Goal: Navigation & Orientation: Find specific page/section

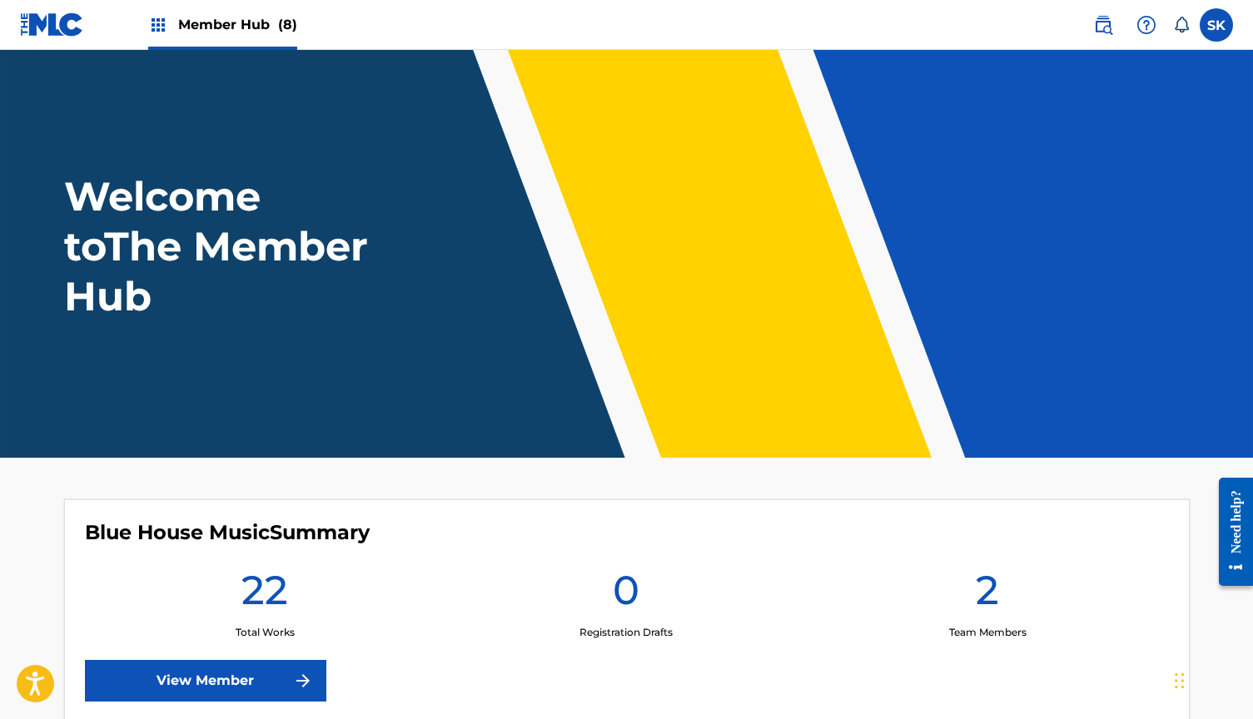
click at [235, 26] on span "Member Hub (8)" at bounding box center [237, 24] width 119 height 19
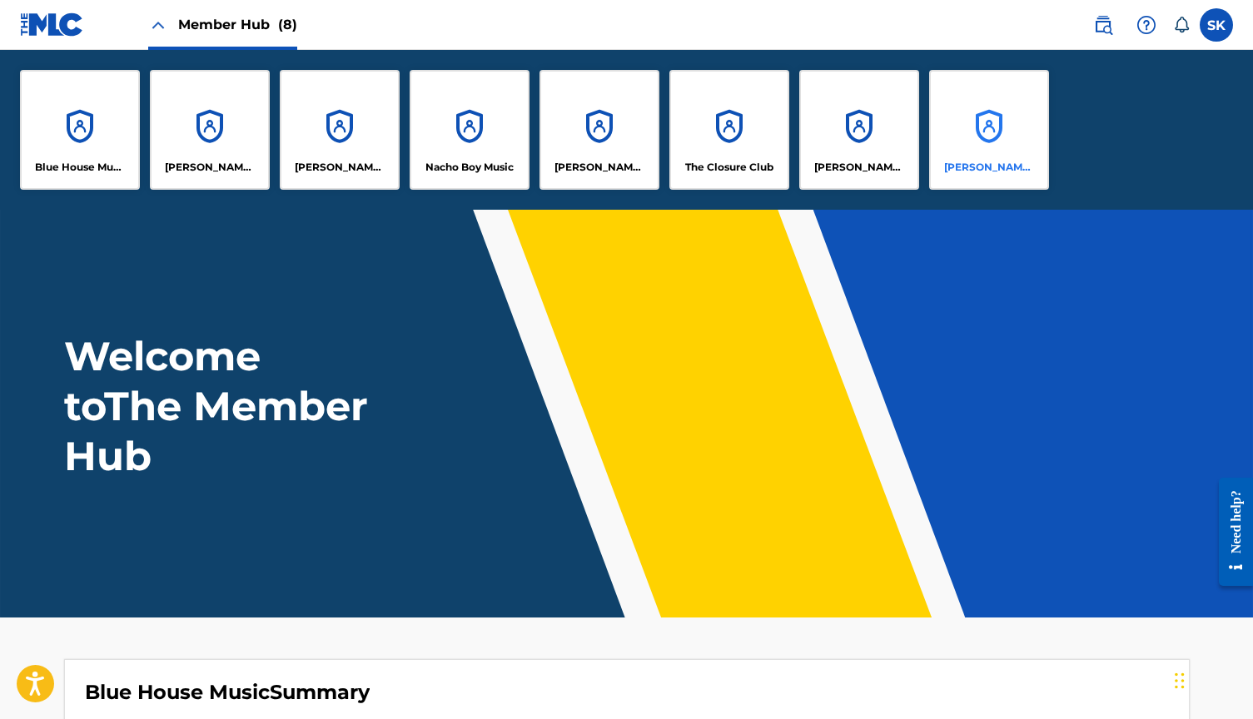
click at [971, 142] on div "[PERSON_NAME] Music" at bounding box center [989, 130] width 120 height 120
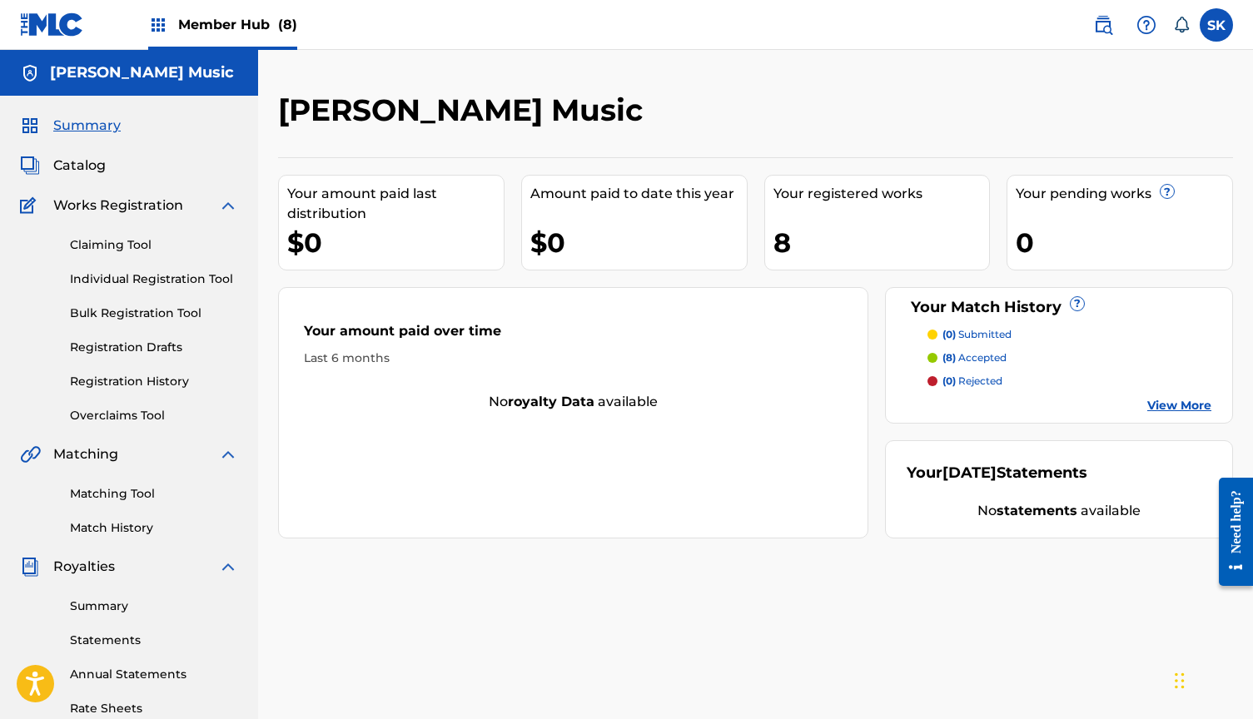
click at [225, 17] on span "Member Hub (8)" at bounding box center [237, 24] width 119 height 19
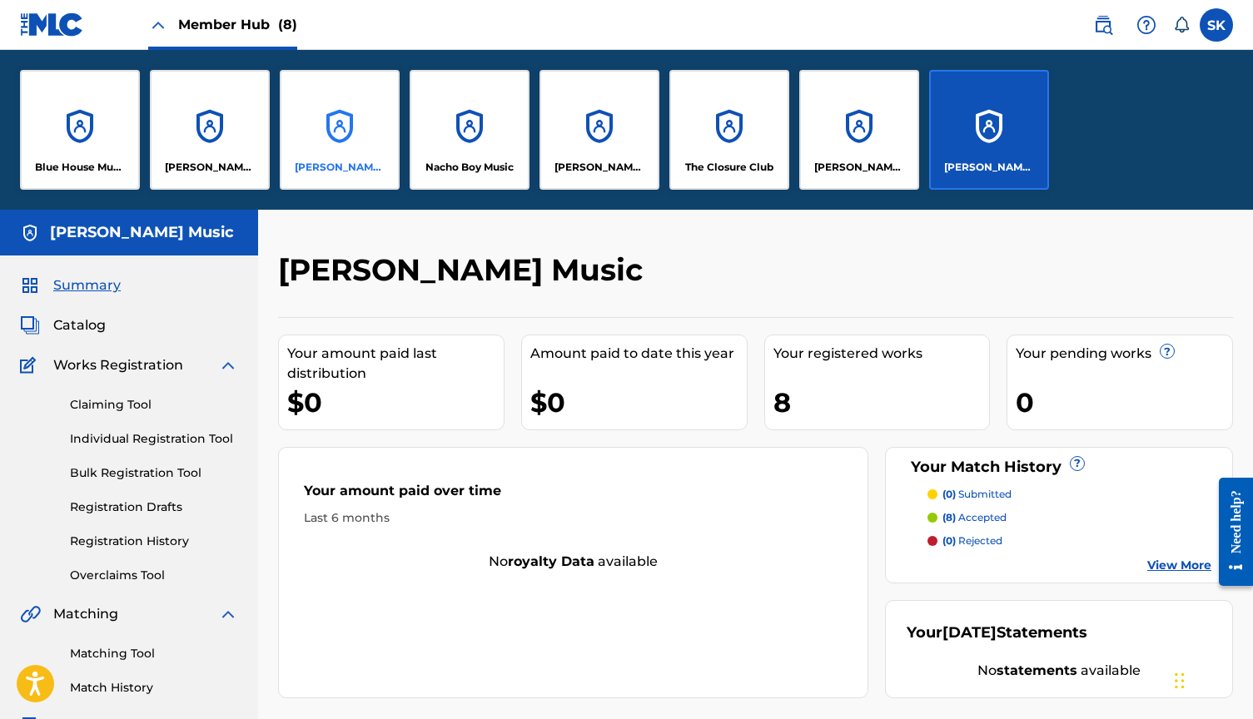
click at [345, 132] on div "[PERSON_NAME] Music" at bounding box center [340, 130] width 120 height 120
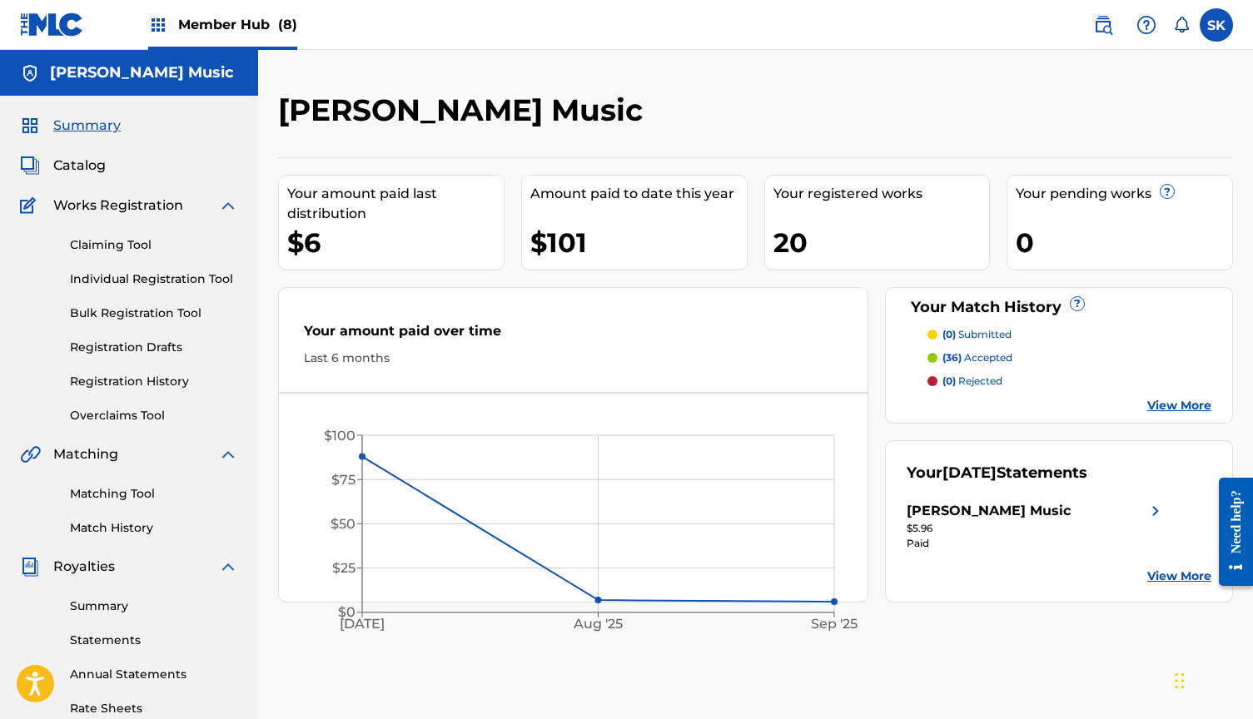
click at [242, 25] on span "Member Hub (8)" at bounding box center [237, 24] width 119 height 19
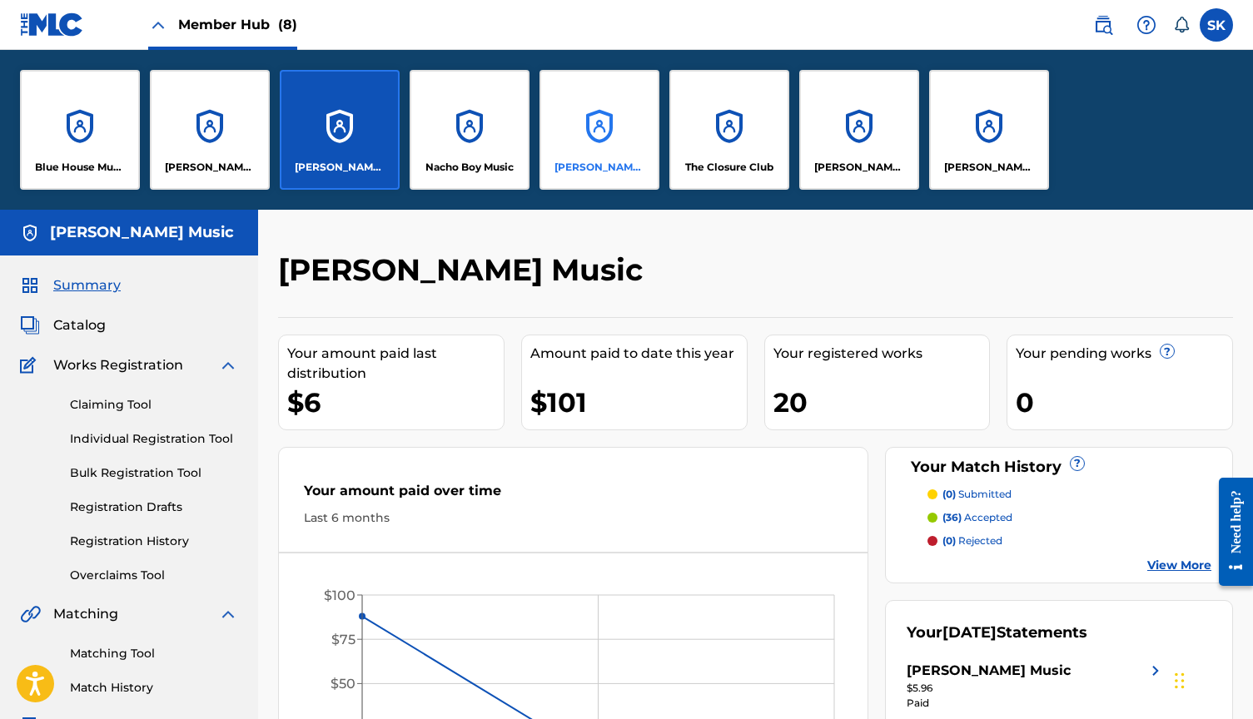
click at [598, 143] on div "[PERSON_NAME], ELSEWHERE" at bounding box center [599, 130] width 120 height 120
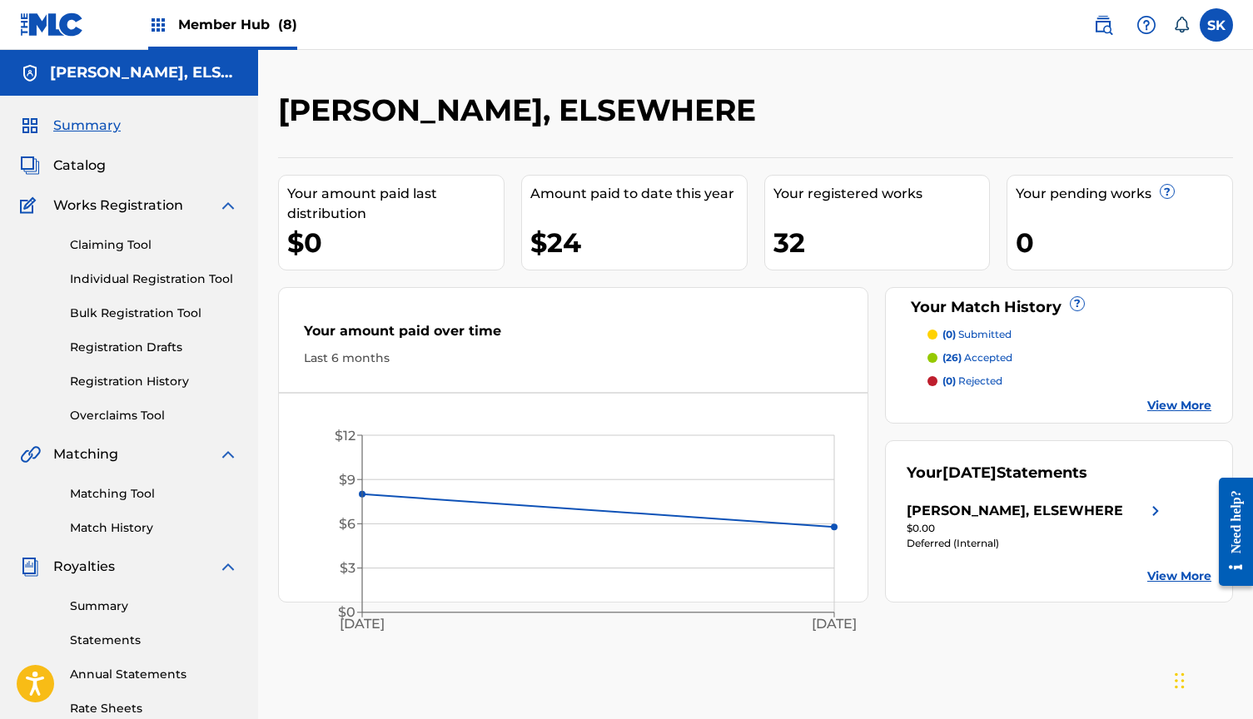
click at [276, 27] on span "Member Hub (8)" at bounding box center [237, 24] width 119 height 19
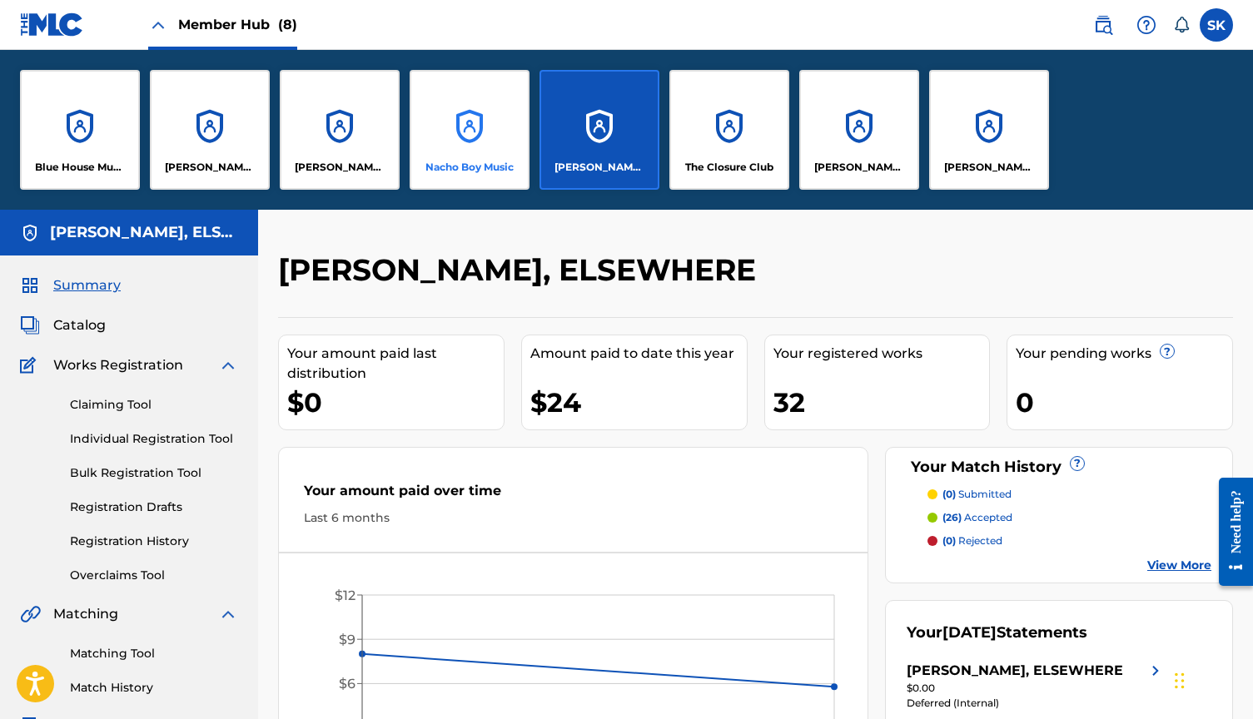
click at [465, 139] on div "Nacho Boy Music" at bounding box center [470, 130] width 120 height 120
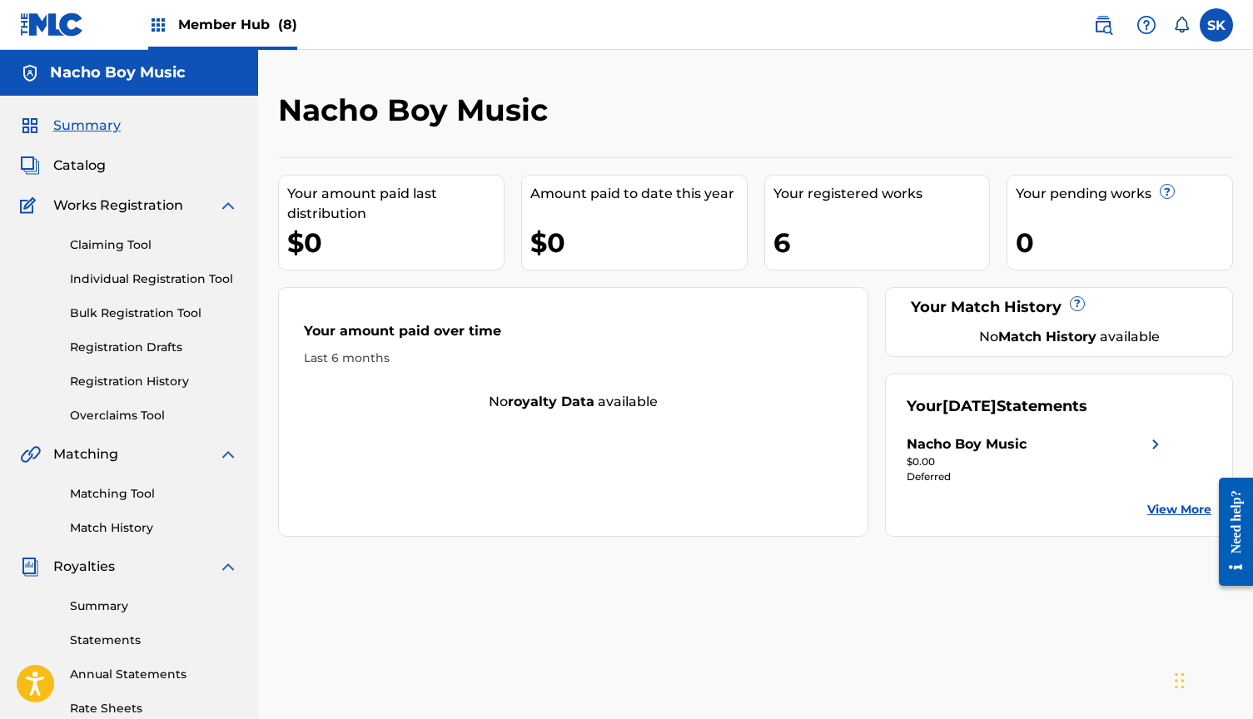
click at [249, 22] on span "Member Hub (8)" at bounding box center [237, 24] width 119 height 19
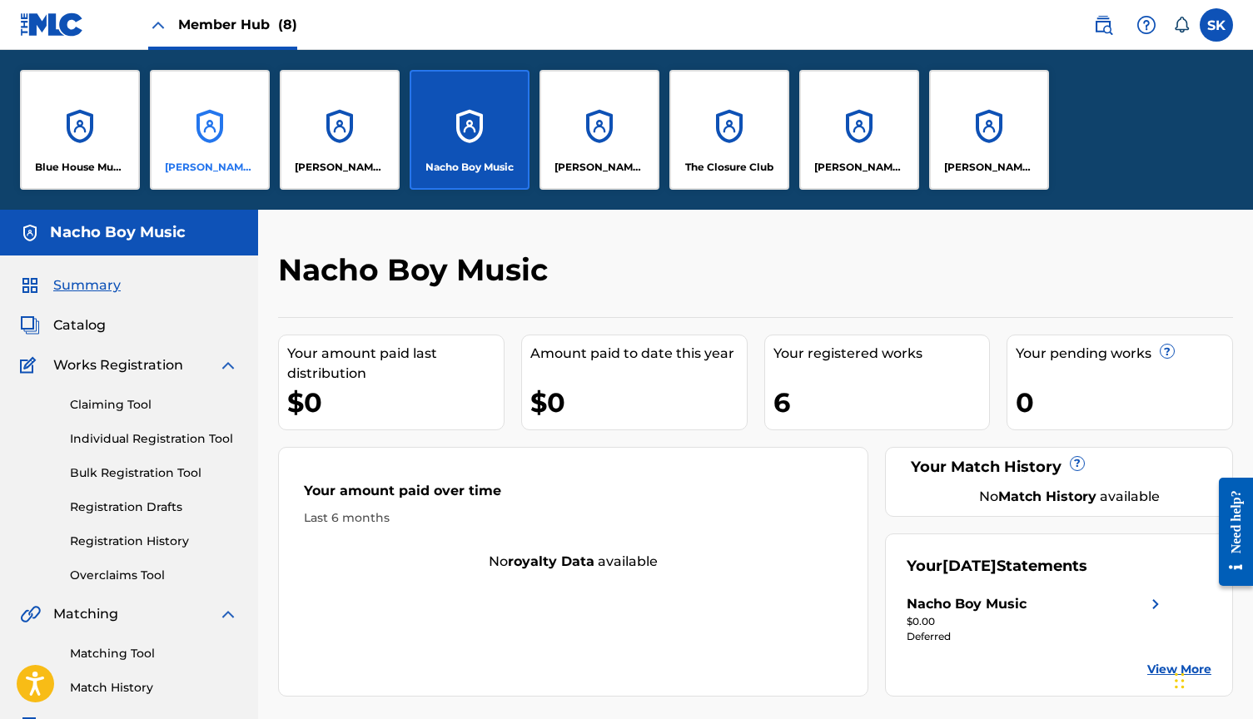
click at [216, 135] on div "[PERSON_NAME] Music Publishing" at bounding box center [210, 130] width 120 height 120
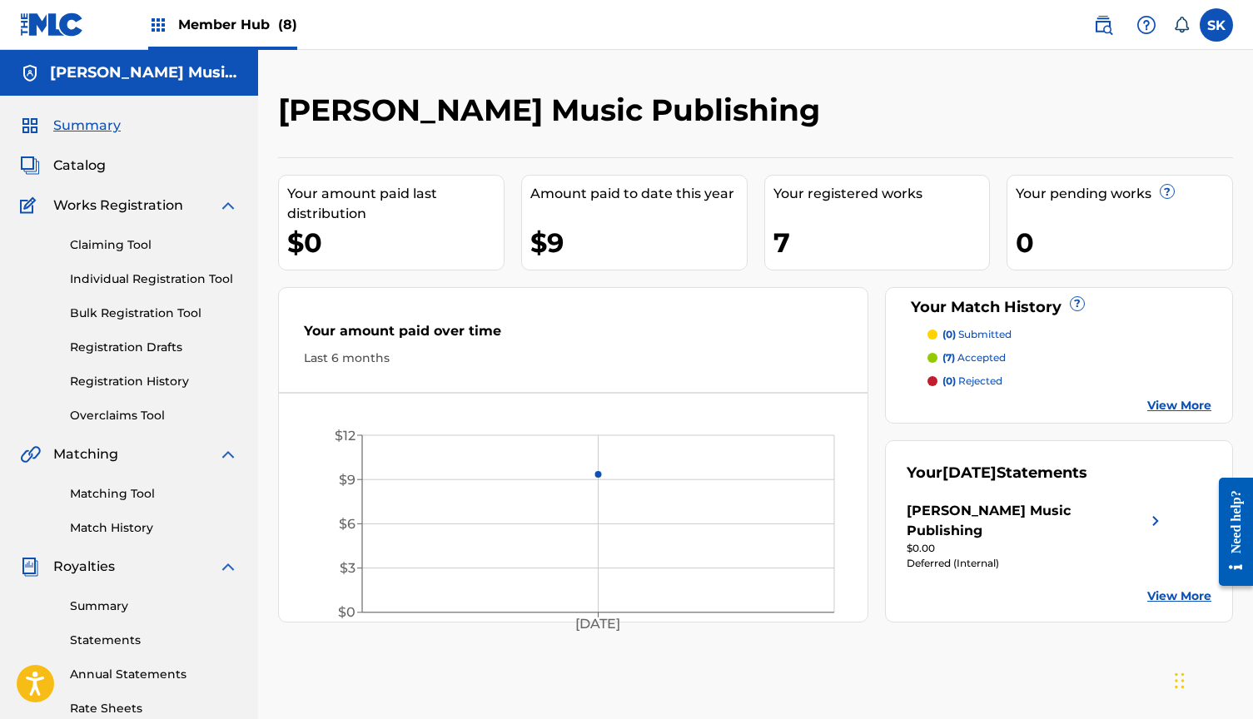
click at [221, 22] on span "Member Hub (8)" at bounding box center [237, 24] width 119 height 19
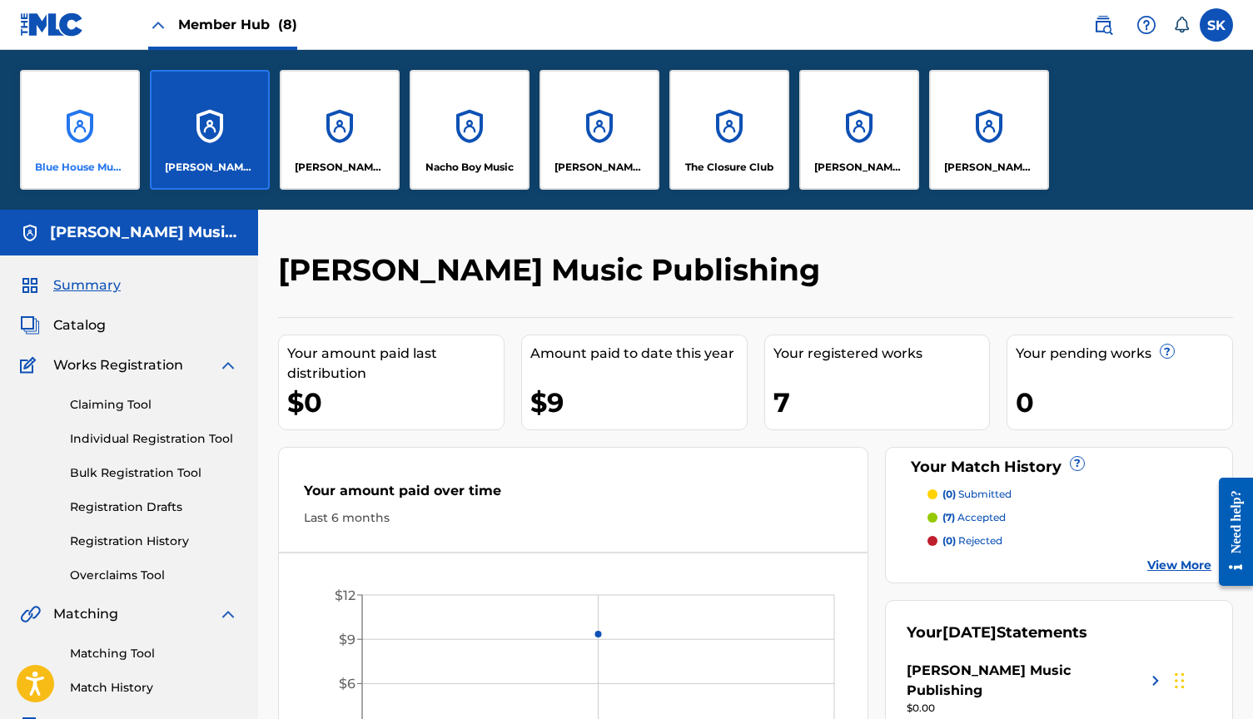
click at [98, 126] on div "Blue House Music" at bounding box center [80, 130] width 120 height 120
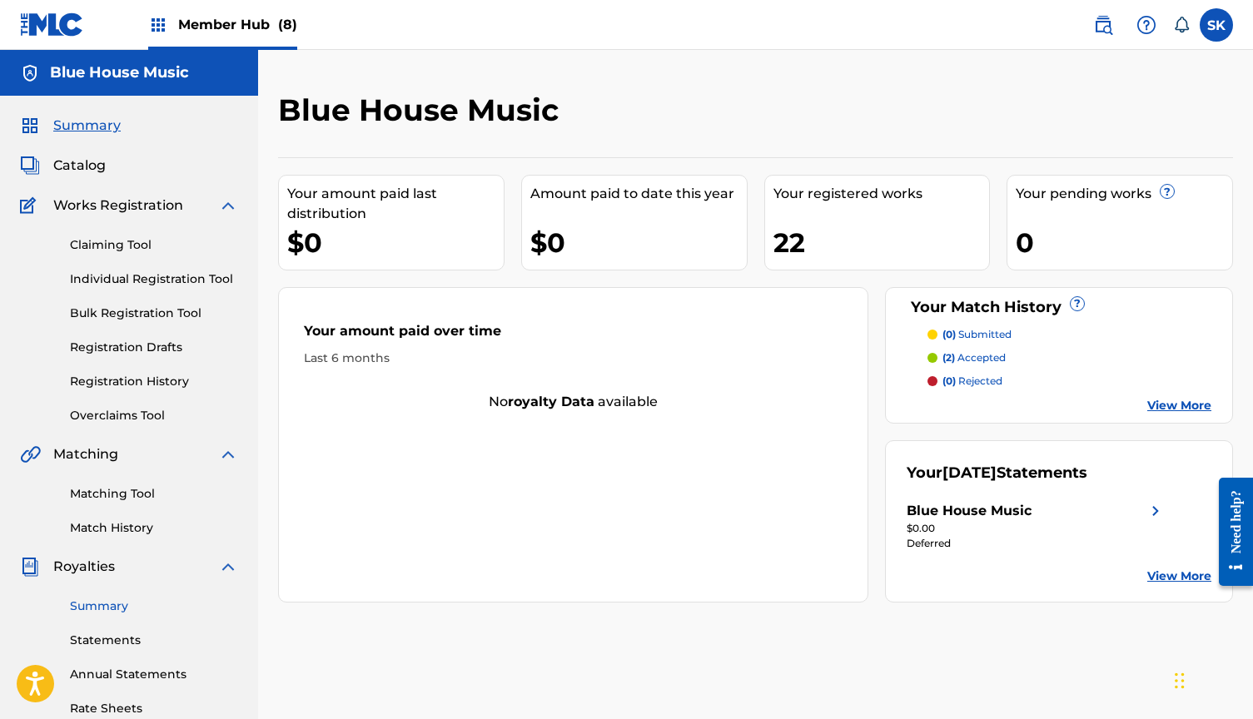
click at [98, 598] on link "Summary" at bounding box center [154, 606] width 168 height 17
